Goal: Task Accomplishment & Management: Use online tool/utility

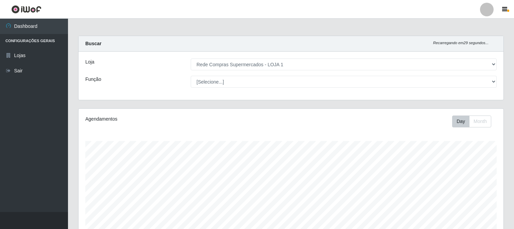
select select "158"
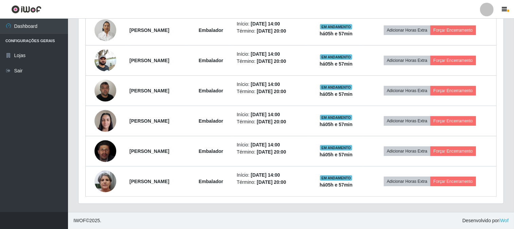
scroll to position [245, 0]
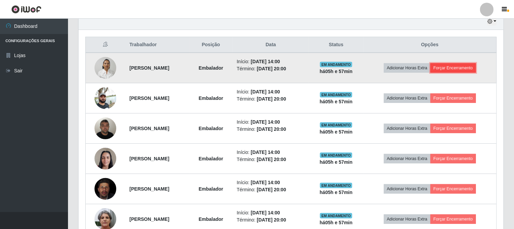
click at [458, 67] on button "Forçar Encerramento" at bounding box center [453, 68] width 46 height 10
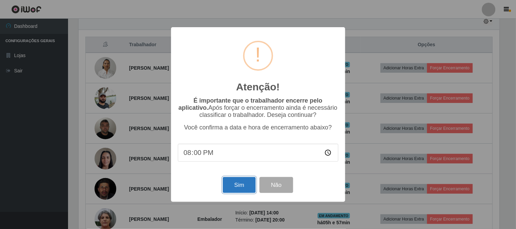
click at [240, 187] on button "Sim" at bounding box center [239, 185] width 33 height 16
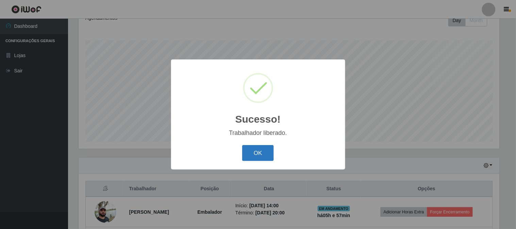
click at [271, 154] on button "OK" at bounding box center [258, 153] width 32 height 16
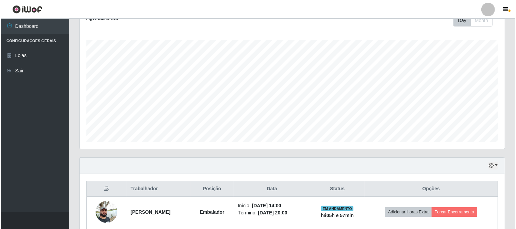
scroll to position [215, 0]
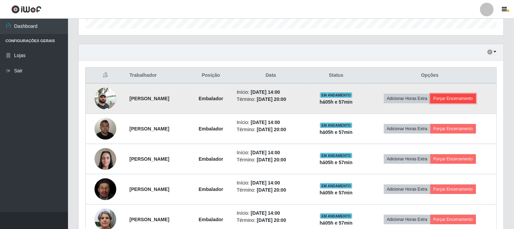
click at [449, 97] on button "Forçar Encerramento" at bounding box center [453, 99] width 46 height 10
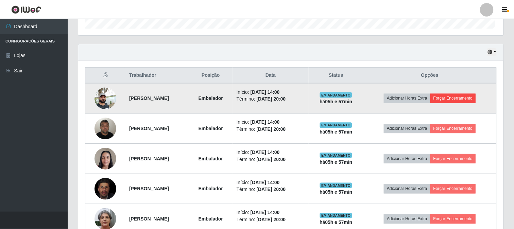
scroll to position [141, 421]
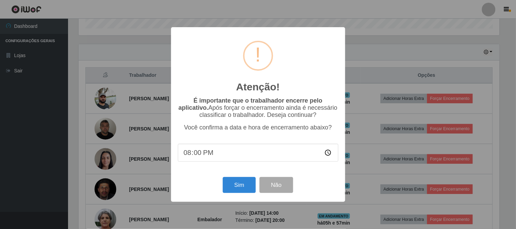
click at [235, 195] on div "Sim Não" at bounding box center [258, 184] width 160 height 19
click at [237, 185] on button "Sim" at bounding box center [239, 185] width 33 height 16
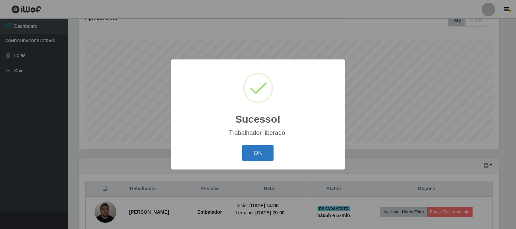
click at [260, 150] on button "OK" at bounding box center [258, 153] width 32 height 16
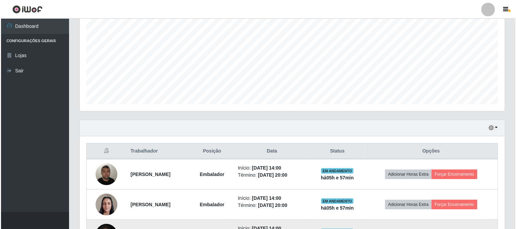
scroll to position [215, 0]
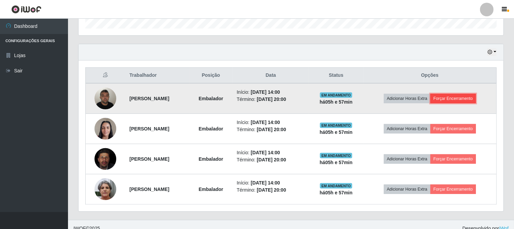
click at [468, 98] on button "Forçar Encerramento" at bounding box center [453, 99] width 46 height 10
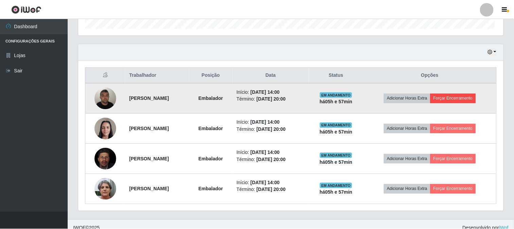
scroll to position [141, 421]
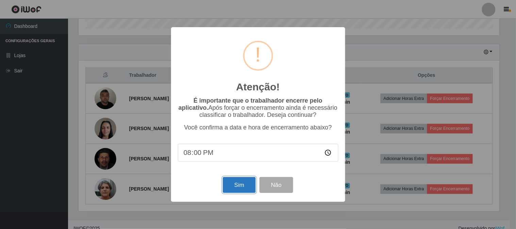
click at [237, 185] on button "Sim" at bounding box center [239, 185] width 33 height 16
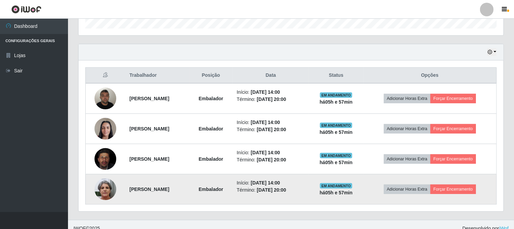
scroll to position [0, 0]
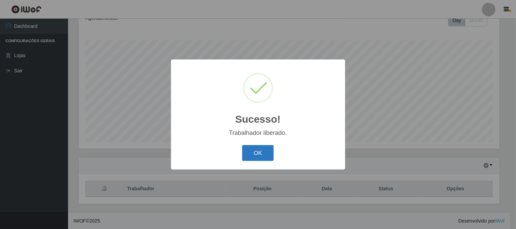
click at [251, 150] on button "OK" at bounding box center [258, 153] width 32 height 16
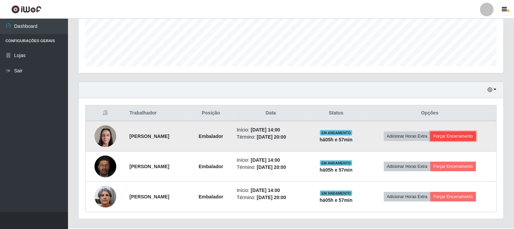
click at [476, 139] on button "Forçar Encerramento" at bounding box center [453, 137] width 46 height 10
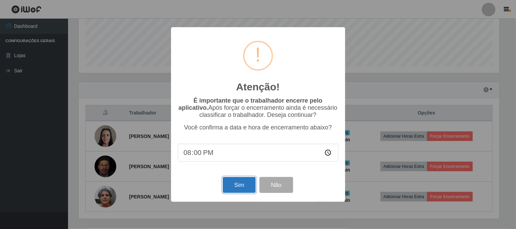
click at [226, 185] on button "Sim" at bounding box center [239, 185] width 33 height 16
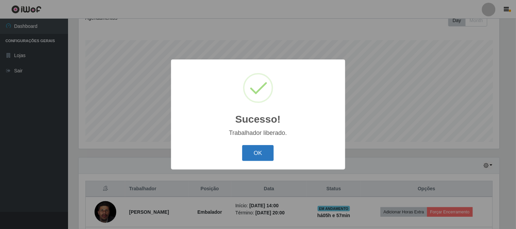
click at [258, 154] on button "OK" at bounding box center [258, 153] width 32 height 16
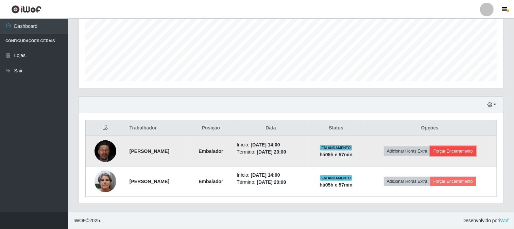
click at [455, 149] on button "Forçar Encerramento" at bounding box center [453, 152] width 46 height 10
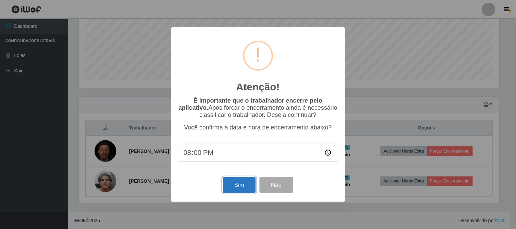
click at [247, 188] on button "Sim" at bounding box center [239, 185] width 33 height 16
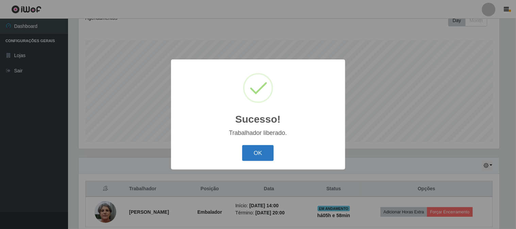
click at [260, 153] on button "OK" at bounding box center [258, 153] width 32 height 16
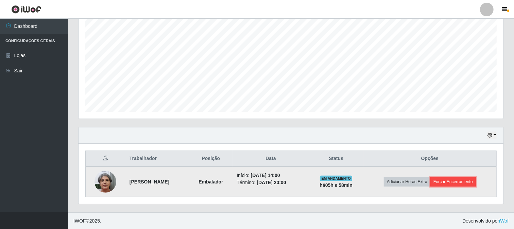
click at [447, 180] on button "Forçar Encerramento" at bounding box center [453, 182] width 46 height 10
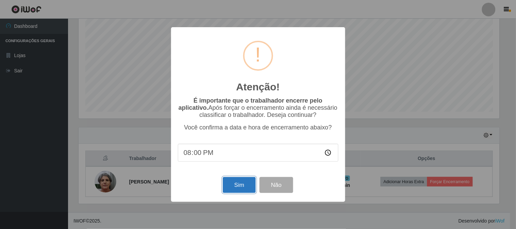
click at [244, 192] on button "Sim" at bounding box center [239, 185] width 33 height 16
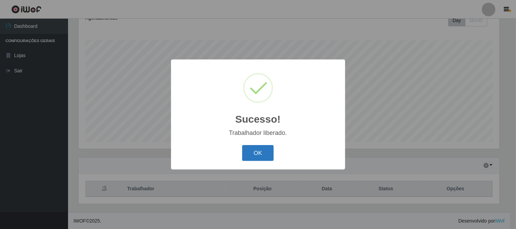
click at [265, 151] on button "OK" at bounding box center [258, 153] width 32 height 16
